Goal: Check status: Check status

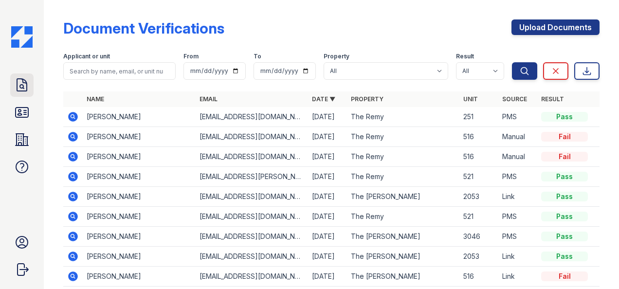
click at [18, 91] on icon at bounding box center [22, 85] width 10 height 12
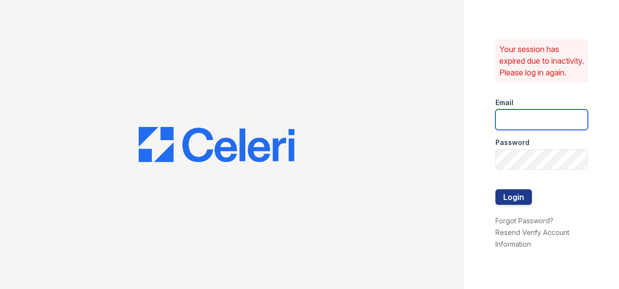
type input "[EMAIL_ADDRESS][DOMAIN_NAME]"
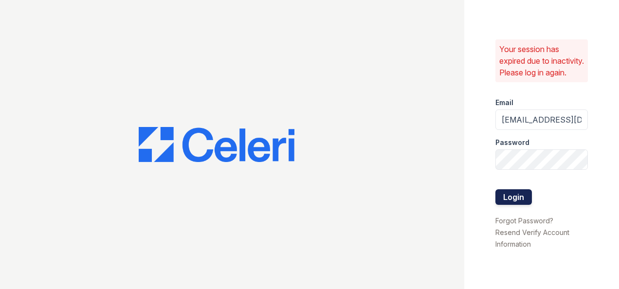
click at [509, 200] on button "Login" at bounding box center [513, 197] width 36 height 16
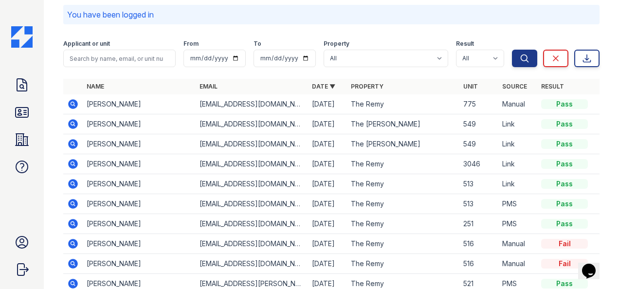
scroll to position [70, 0]
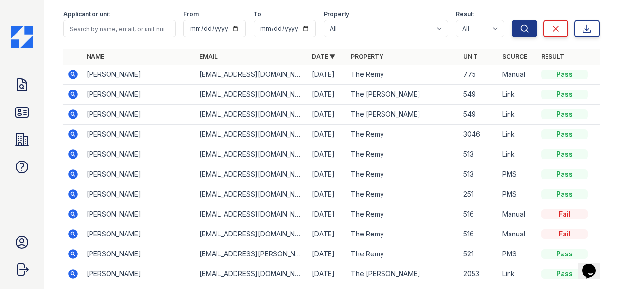
click at [76, 215] on icon at bounding box center [73, 214] width 10 height 10
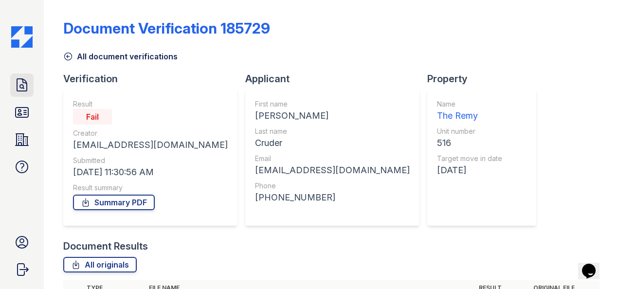
click at [14, 78] on icon at bounding box center [22, 85] width 16 height 16
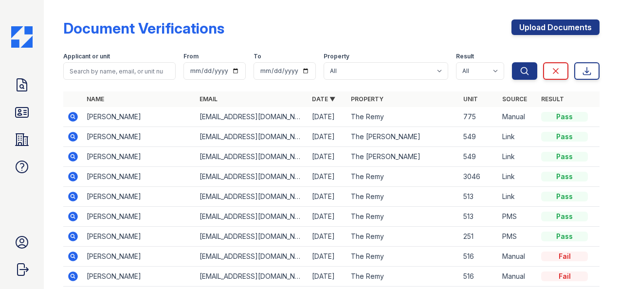
scroll to position [110, 0]
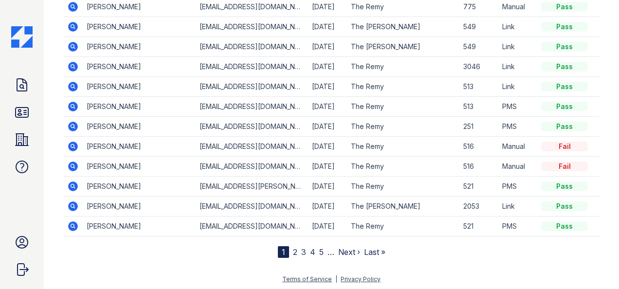
click at [293, 249] on link "2" at bounding box center [295, 252] width 4 height 10
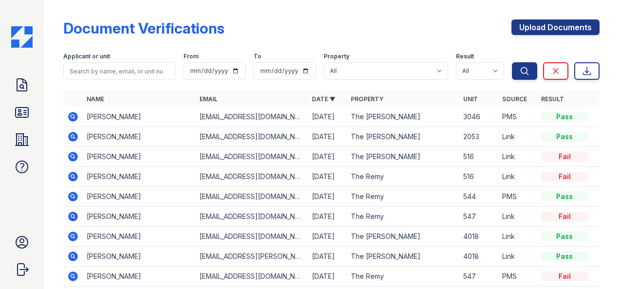
click at [67, 178] on icon at bounding box center [73, 177] width 12 height 12
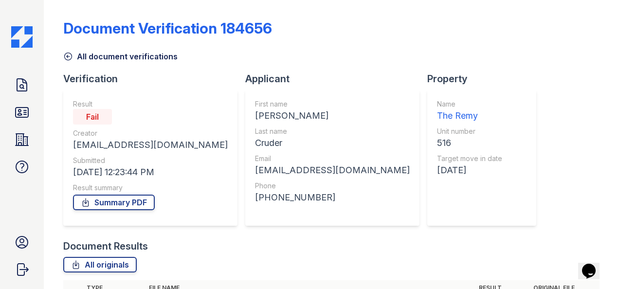
click at [65, 56] on icon at bounding box center [68, 56] width 7 height 7
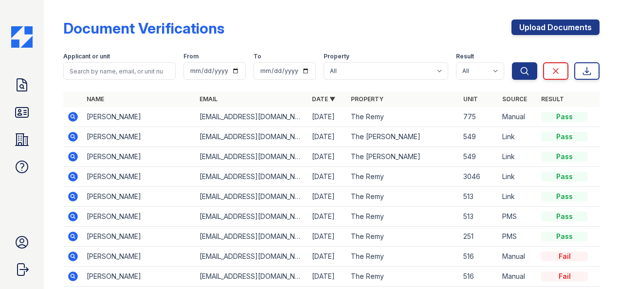
scroll to position [12, 0]
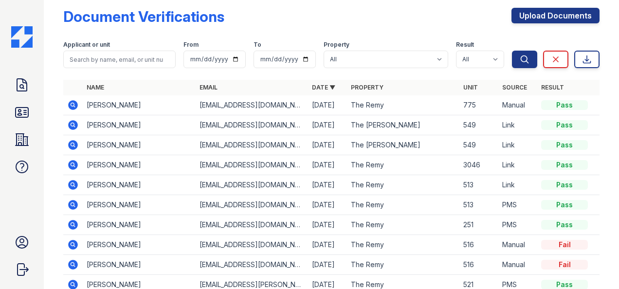
drag, startPoint x: 610, startPoint y: 63, endPoint x: 620, endPoint y: 102, distance: 39.8
click at [618, 102] on html "Doc Verifications ID Verifications Properties FAQ Ryen Hicks LiveBe Communities…" at bounding box center [309, 144] width 619 height 289
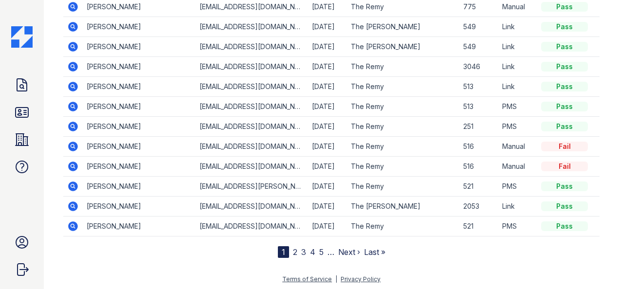
click at [293, 248] on link "2" at bounding box center [295, 252] width 4 height 10
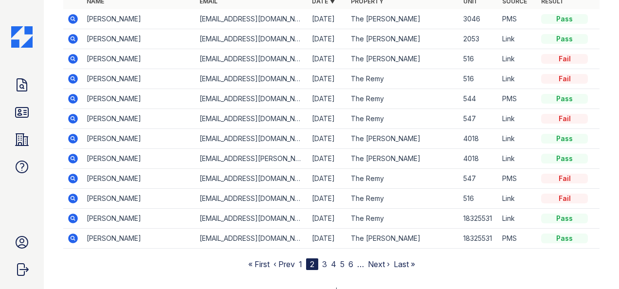
scroll to position [100, 0]
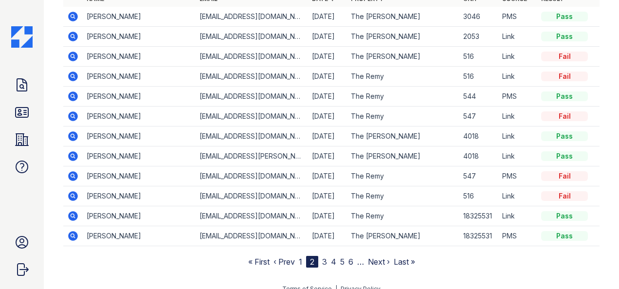
click at [73, 198] on icon at bounding box center [73, 196] width 10 height 10
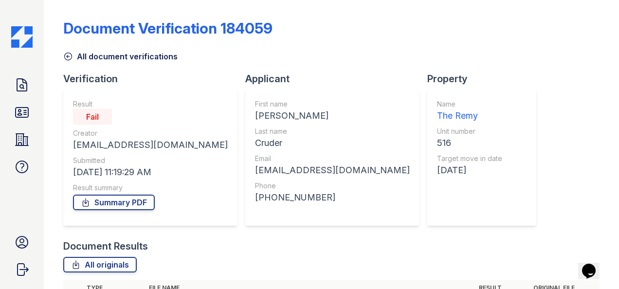
click at [68, 52] on icon at bounding box center [68, 57] width 10 height 10
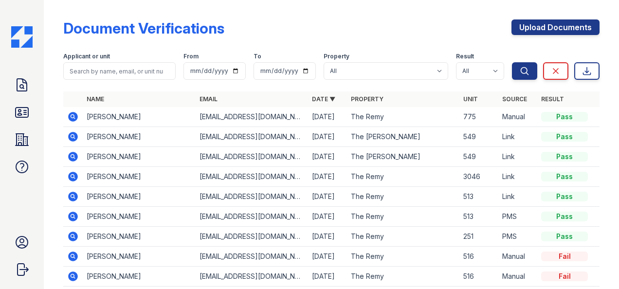
scroll to position [110, 0]
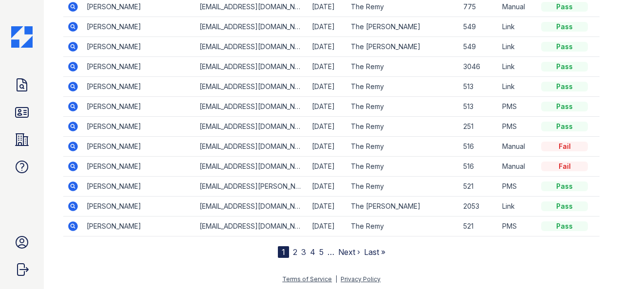
click at [293, 250] on link "2" at bounding box center [295, 252] width 4 height 10
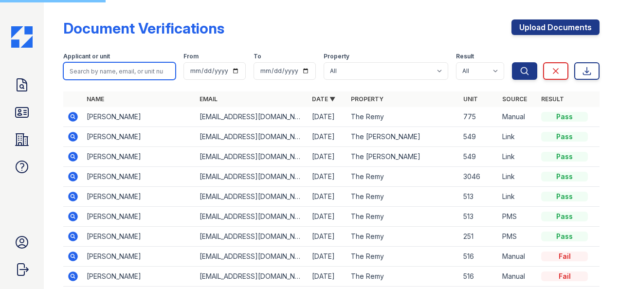
click at [99, 70] on input "search" at bounding box center [119, 71] width 112 height 18
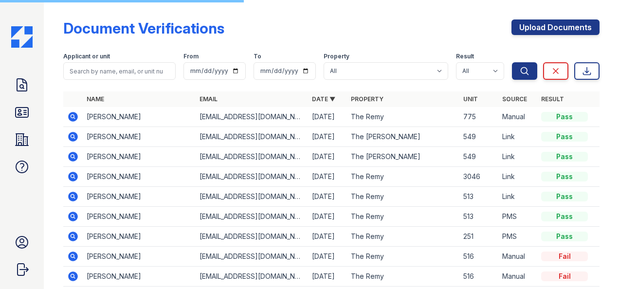
click at [2, 87] on div "Doc Verifications ID Verifications Properties FAQ Ryen Hicks LiveBe Communities…" at bounding box center [22, 144] width 44 height 289
click at [17, 84] on icon at bounding box center [22, 85] width 10 height 12
click at [12, 110] on link "ID Verifications" at bounding box center [21, 112] width 23 height 23
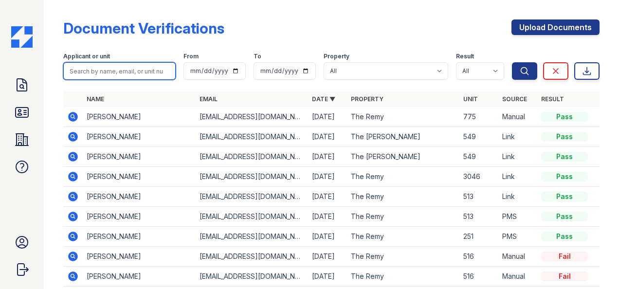
click at [76, 72] on input "search" at bounding box center [119, 71] width 112 height 18
type input "[PERSON_NAME]"
click at [512, 62] on button "Search" at bounding box center [524, 71] width 25 height 18
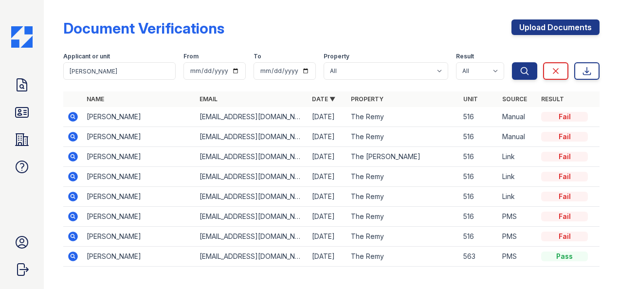
click at [72, 234] on icon at bounding box center [73, 237] width 12 height 12
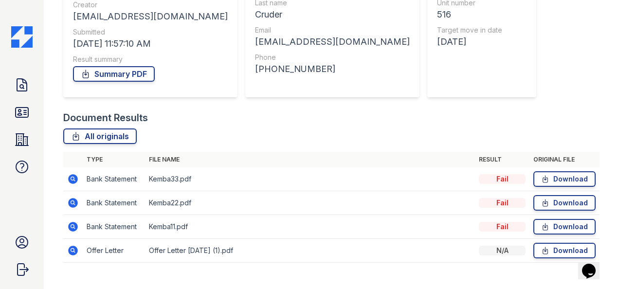
scroll to position [144, 0]
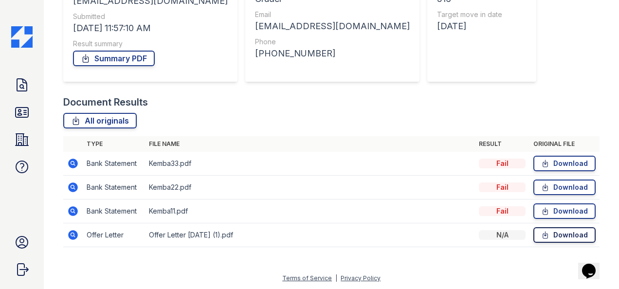
click at [541, 235] on icon at bounding box center [545, 235] width 8 height 10
click at [18, 85] on icon at bounding box center [22, 85] width 10 height 12
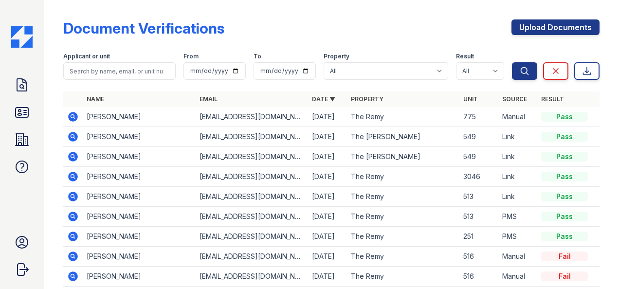
click at [76, 159] on icon at bounding box center [73, 157] width 10 height 10
